Goal: Task Accomplishment & Management: Manage account settings

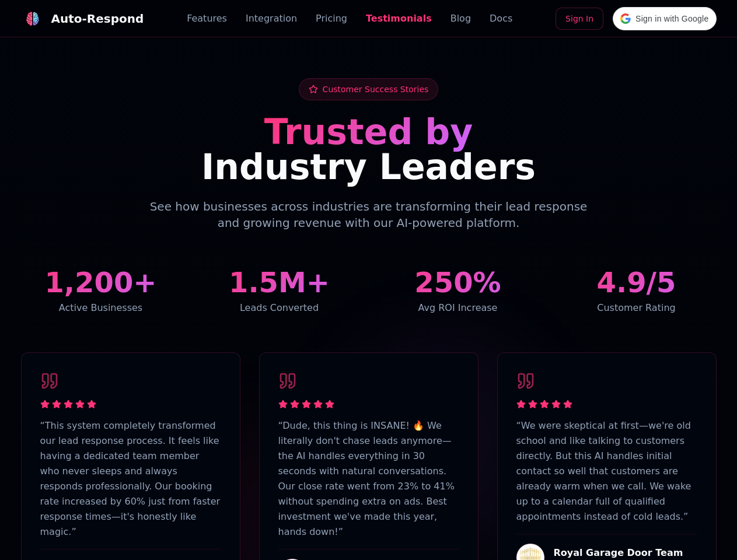
scroll to position [2869, 0]
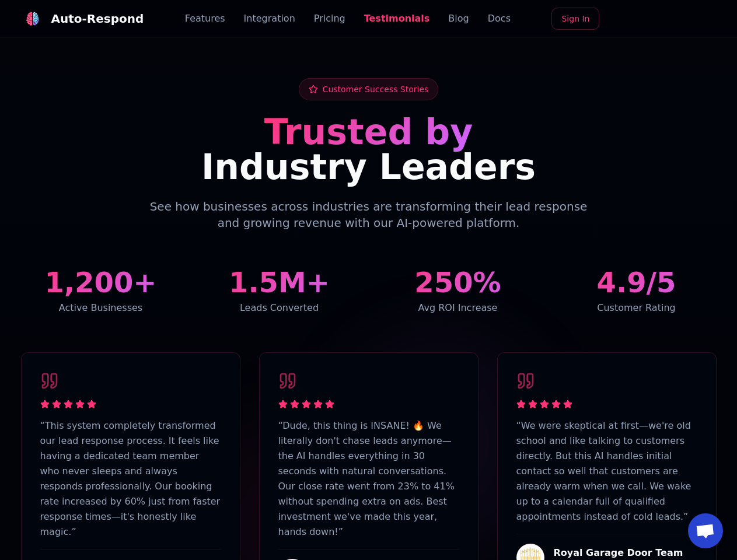
click at [75, 19] on div "Auto-Respond" at bounding box center [97, 19] width 93 height 16
click at [706, 531] on span "Open chat" at bounding box center [705, 532] width 19 height 16
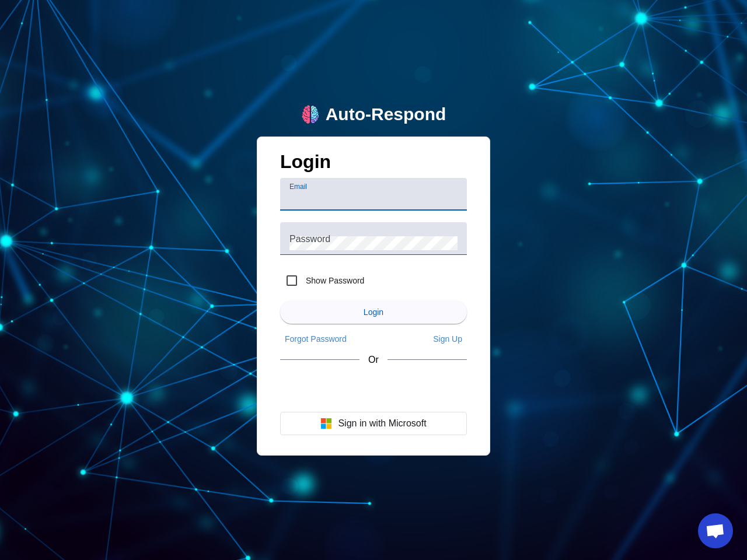
click at [374, 194] on input "Email" at bounding box center [374, 199] width 168 height 14
click at [322, 281] on label "Show Password" at bounding box center [334, 281] width 61 height 12
click at [304, 281] on input "Show Password" at bounding box center [291, 280] width 23 height 23
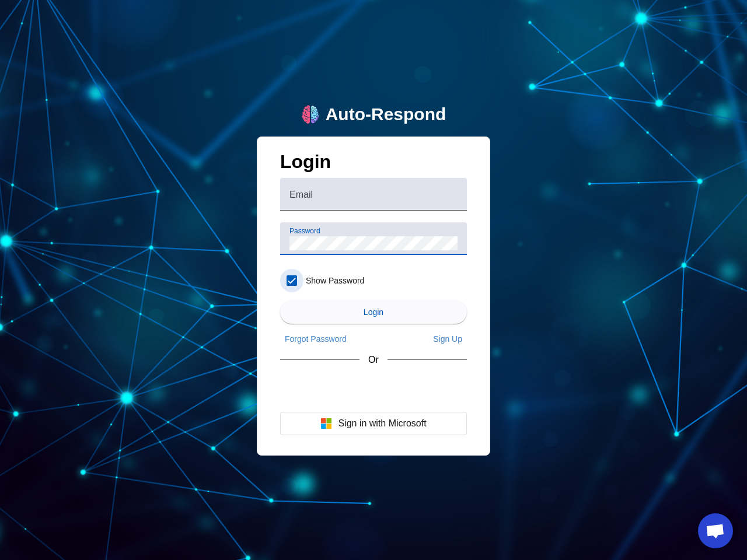
checkbox input "true"
